Goal: Task Accomplishment & Management: Complete application form

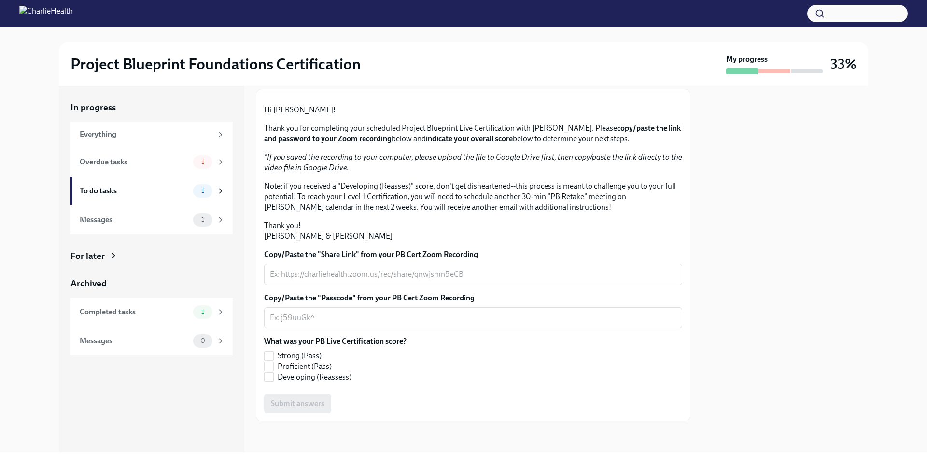
scroll to position [78, 0]
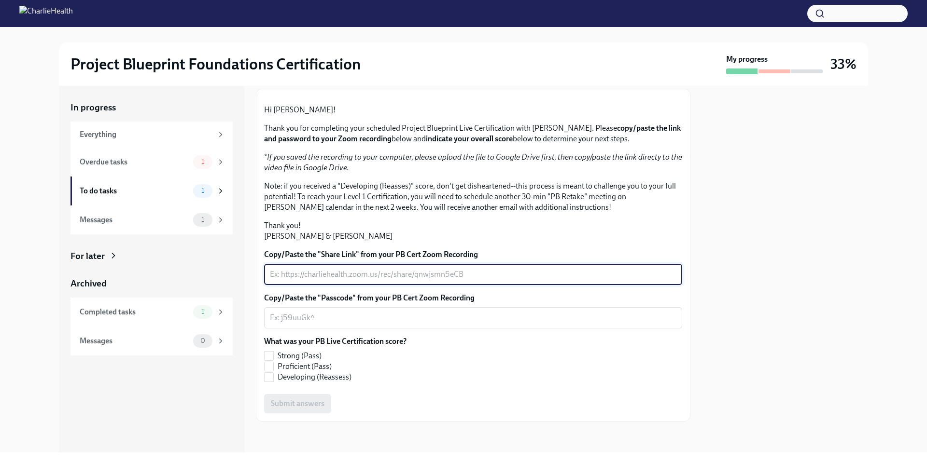
click at [328, 280] on textarea "Copy/Paste the "Share Link" from your PB Cert Zoom Recording" at bounding box center [473, 275] width 406 height 12
paste textarea "[URL][DOMAIN_NAME]"
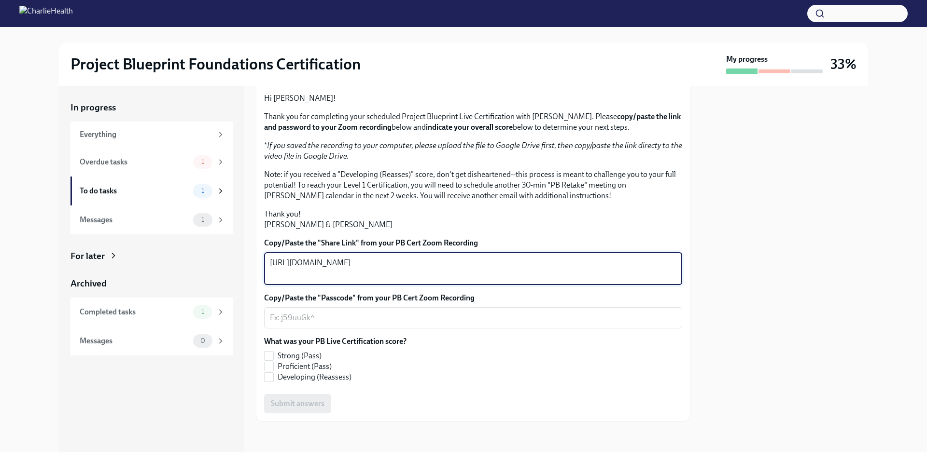
type textarea "[URL][DOMAIN_NAME]"
click at [320, 324] on textarea "Copy/Paste the "Passcode" from your PB Cert Zoom Recording" at bounding box center [473, 318] width 406 height 12
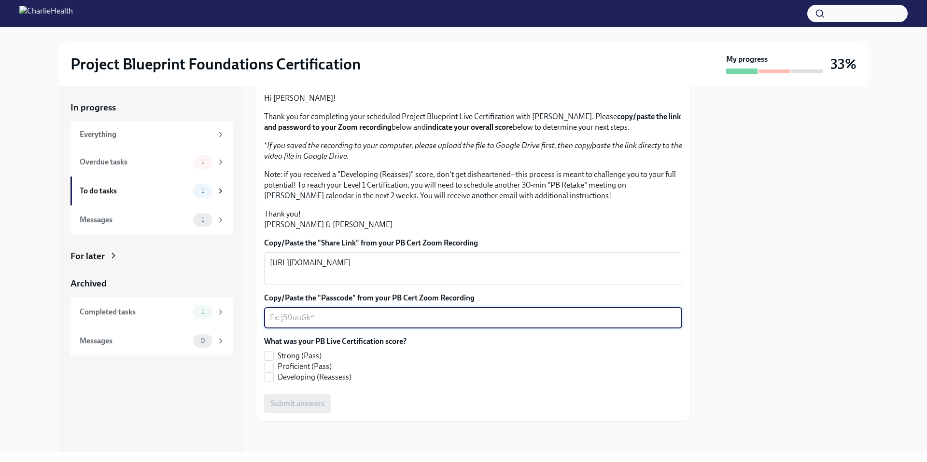
paste textarea "%4jEds5q"
type textarea "%4jEds5q"
click at [371, 280] on textarea "[URL][DOMAIN_NAME]" at bounding box center [473, 268] width 406 height 23
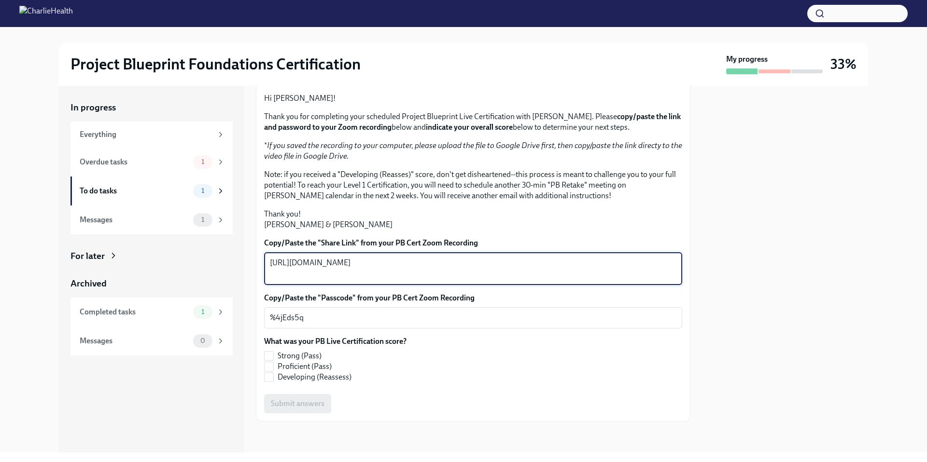
click at [371, 280] on textarea "[URL][DOMAIN_NAME]" at bounding box center [473, 268] width 406 height 23
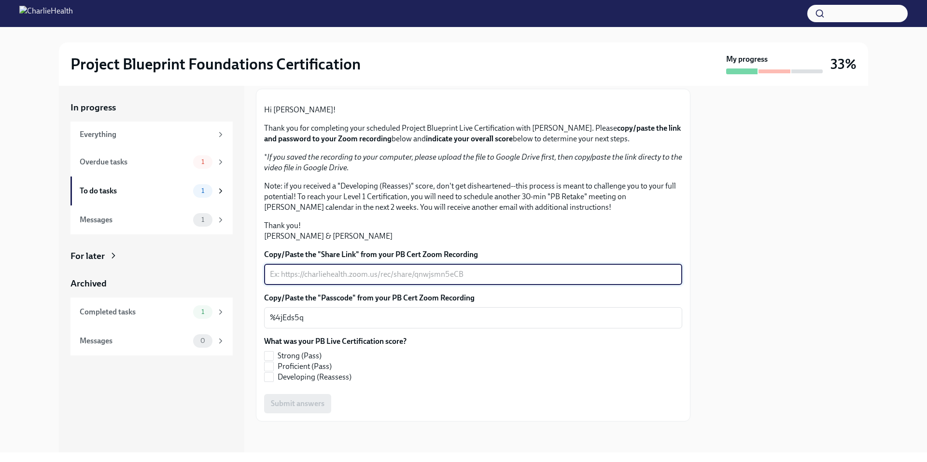
click at [317, 280] on textarea "Copy/Paste the "Share Link" from your PB Cert Zoom Recording" at bounding box center [473, 275] width 406 height 12
paste textarea "[URL][DOMAIN_NAME]"
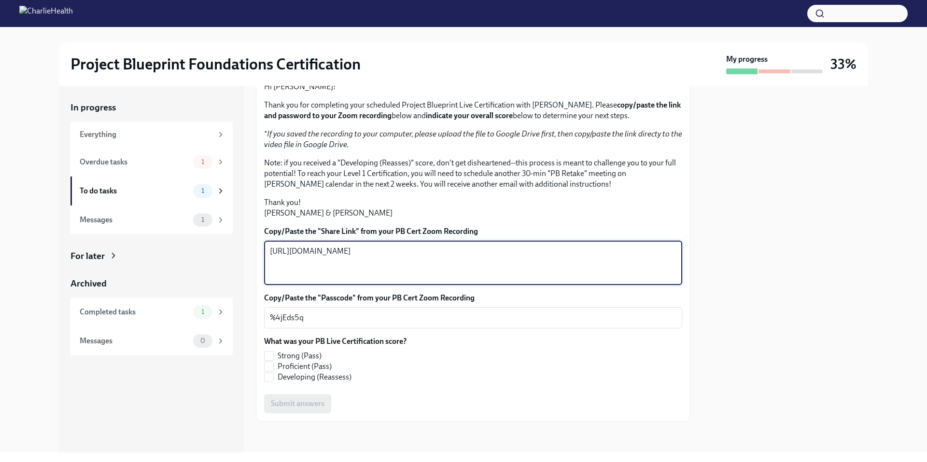
type textarea "[URL][DOMAIN_NAME]"
click at [361, 219] on p "Thank you! [PERSON_NAME] & [PERSON_NAME]" at bounding box center [473, 207] width 418 height 21
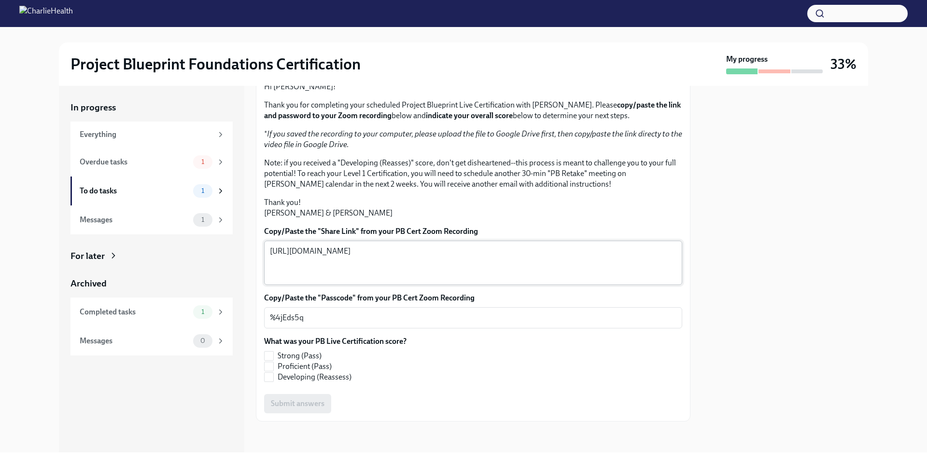
scroll to position [177, 0]
click at [268, 380] on input "Developing (Reassess)" at bounding box center [268, 377] width 9 height 9
checkbox input "true"
click at [309, 404] on span "Submit answers" at bounding box center [298, 404] width 54 height 10
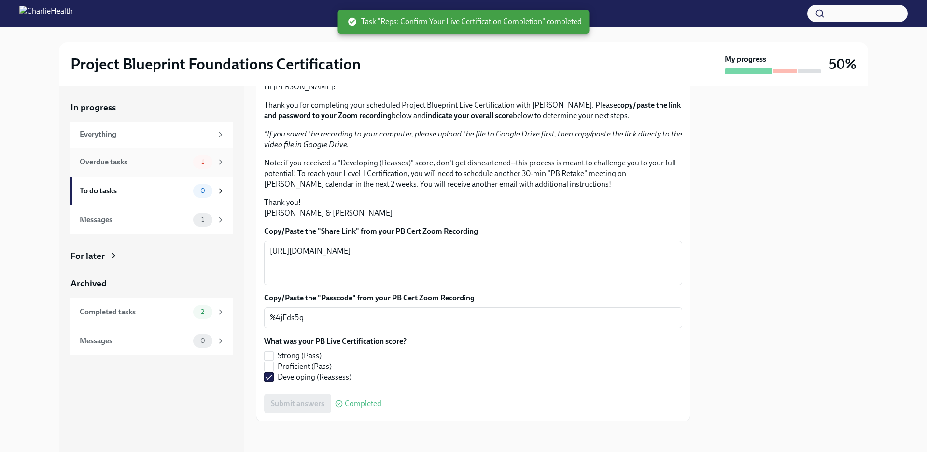
click at [119, 165] on div "Overdue tasks" at bounding box center [135, 162] width 110 height 11
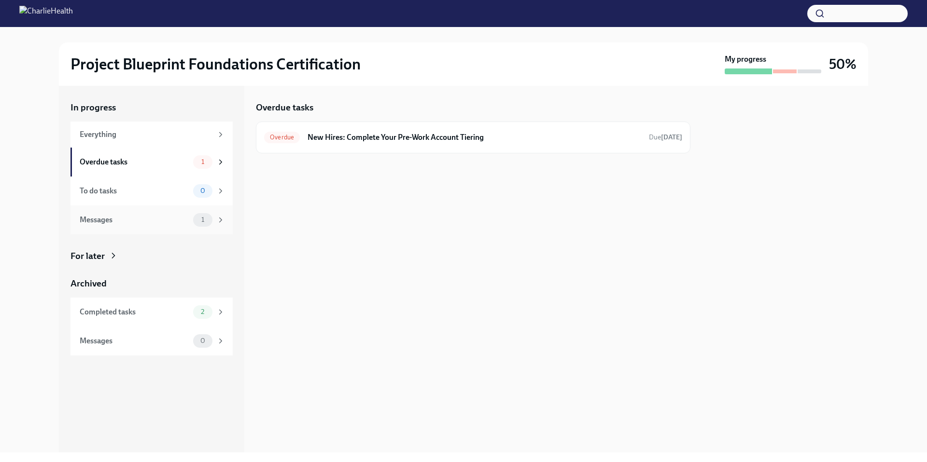
click at [129, 225] on div "Messages 1" at bounding box center [152, 220] width 145 height 14
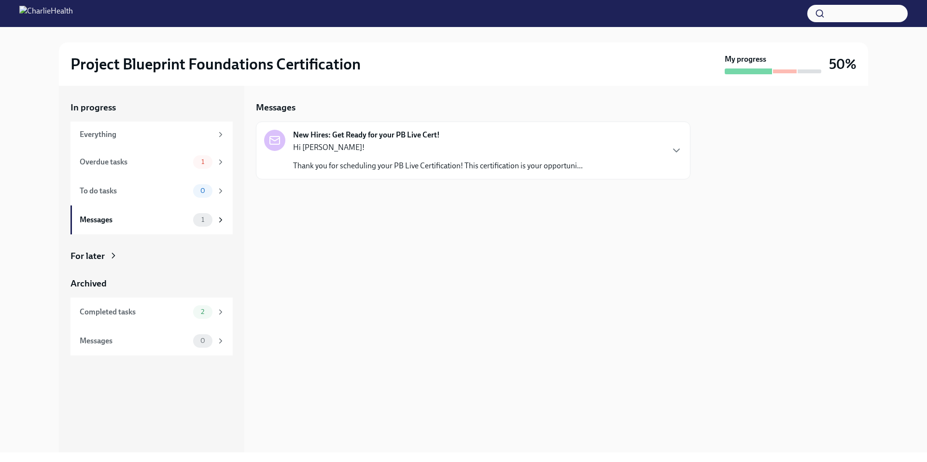
click at [388, 155] on div "Hi [PERSON_NAME]! Thank you for scheduling your PB Live Certification! This cer…" at bounding box center [438, 156] width 290 height 29
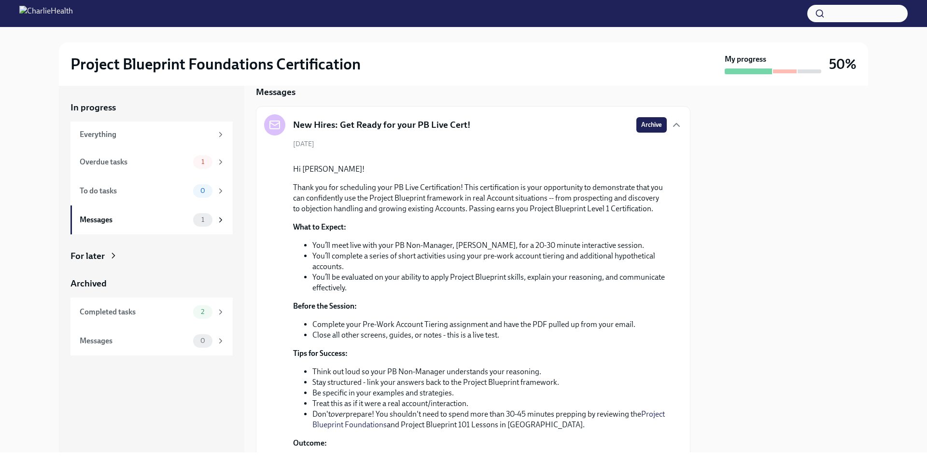
scroll to position [180, 0]
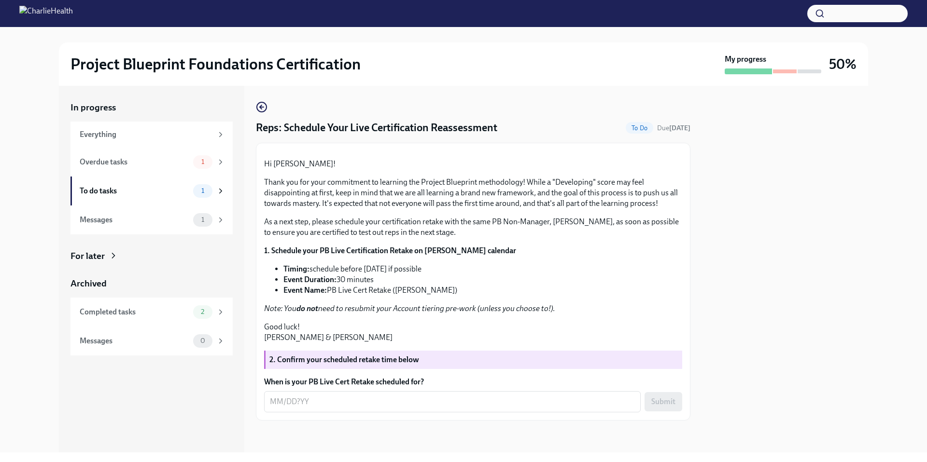
scroll to position [83, 0]
click at [304, 408] on textarea "When is your PB Live Cert Retake scheduled for?" at bounding box center [452, 402] width 365 height 12
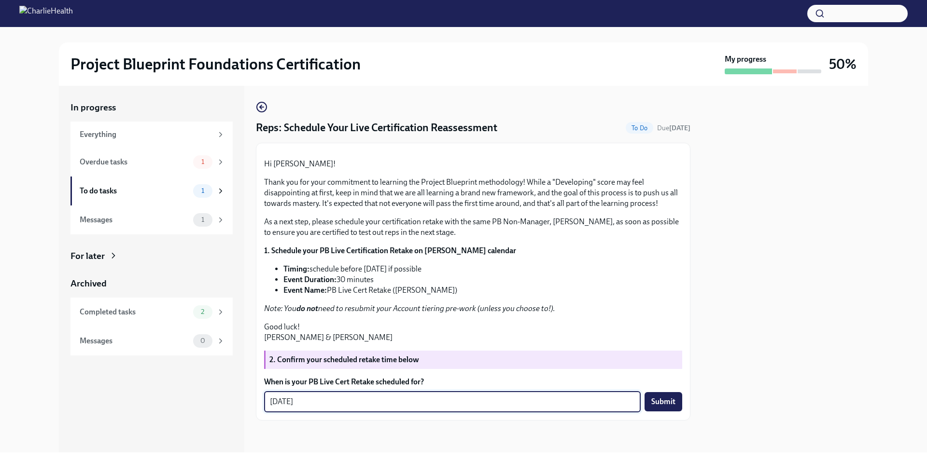
type textarea "10/03/2025"
click at [511, 337] on div "Hi Erica! Thank you for your commitment to learning the Project Blueprint metho…" at bounding box center [473, 251] width 418 height 184
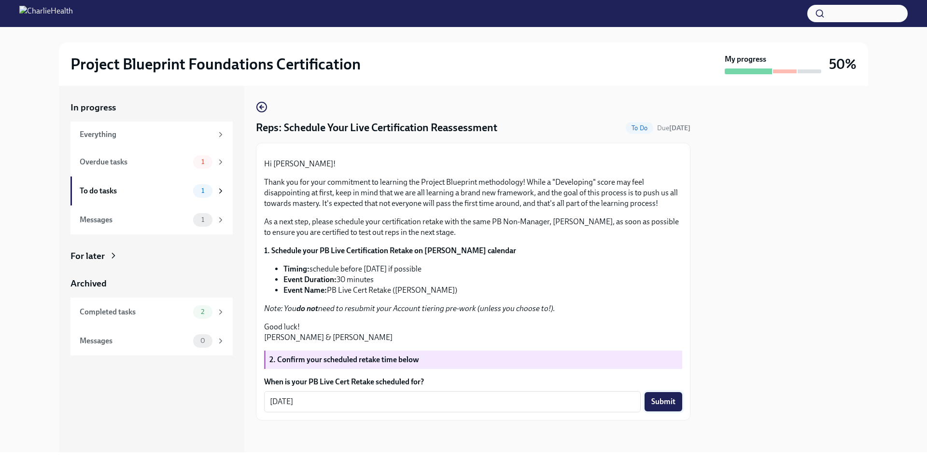
click at [644, 412] on button "Submit" at bounding box center [663, 401] width 38 height 19
